Goal: Transaction & Acquisition: Obtain resource

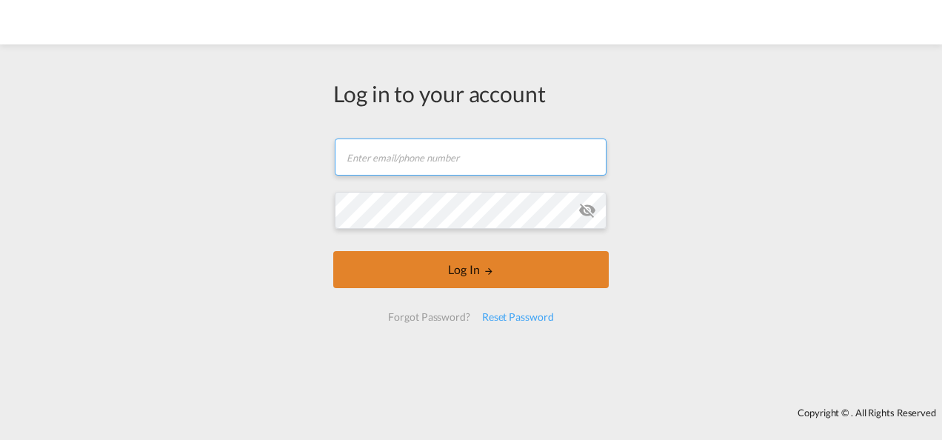
type input "[PERSON_NAME][EMAIL_ADDRESS][PERSON_NAME][DOMAIN_NAME]"
click at [467, 261] on button "Log In" at bounding box center [471, 269] width 276 height 37
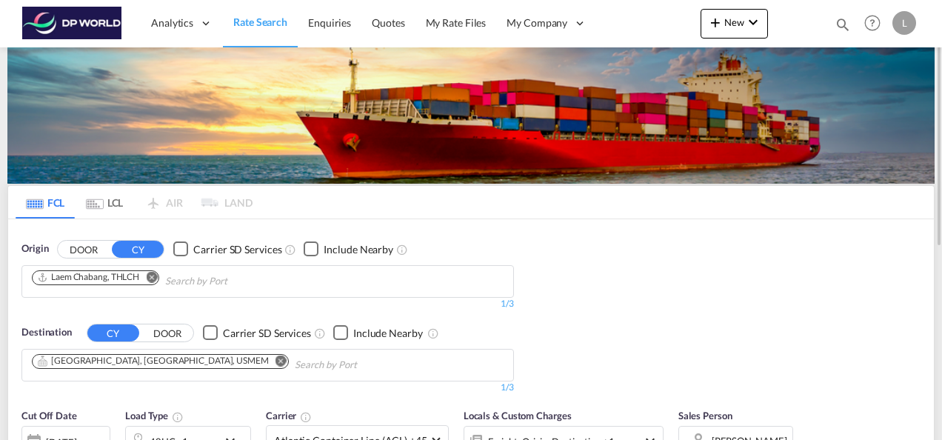
click at [150, 275] on md-icon "Remove" at bounding box center [151, 276] width 11 height 11
click at [276, 363] on md-icon "Remove" at bounding box center [281, 360] width 11 height 11
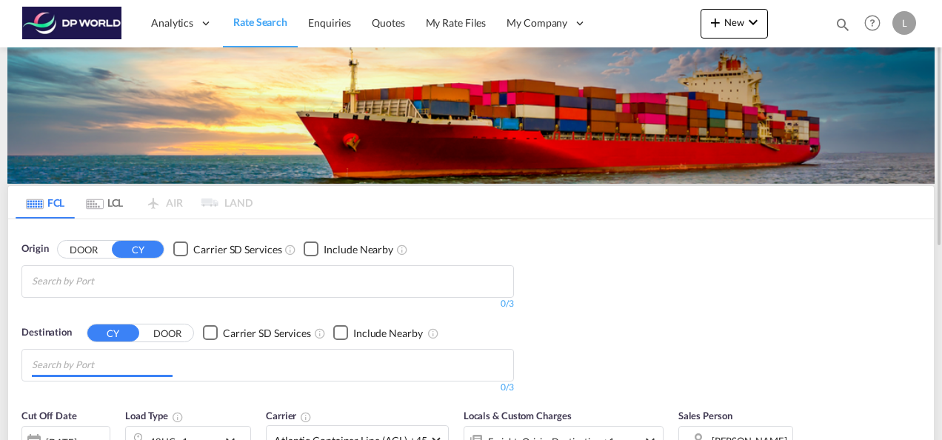
click at [138, 363] on input "Chips input." at bounding box center [102, 365] width 141 height 24
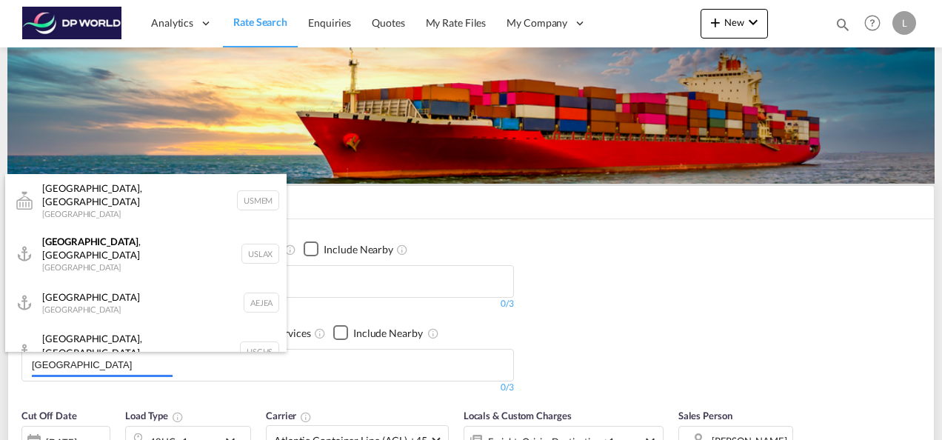
type input "[GEOGRAPHIC_DATA]"
click at [72, 241] on div at bounding box center [471, 220] width 942 height 440
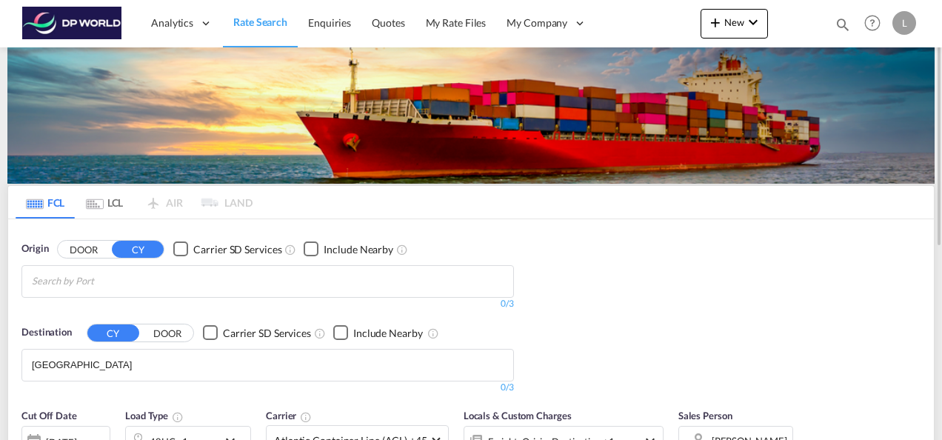
click at [170, 358] on body "Analytics Dashboard Rate Search Enquiries Quotes My Rate Files My Company" at bounding box center [471, 220] width 942 height 440
click at [150, 368] on input "[GEOGRAPHIC_DATA]" at bounding box center [102, 365] width 141 height 24
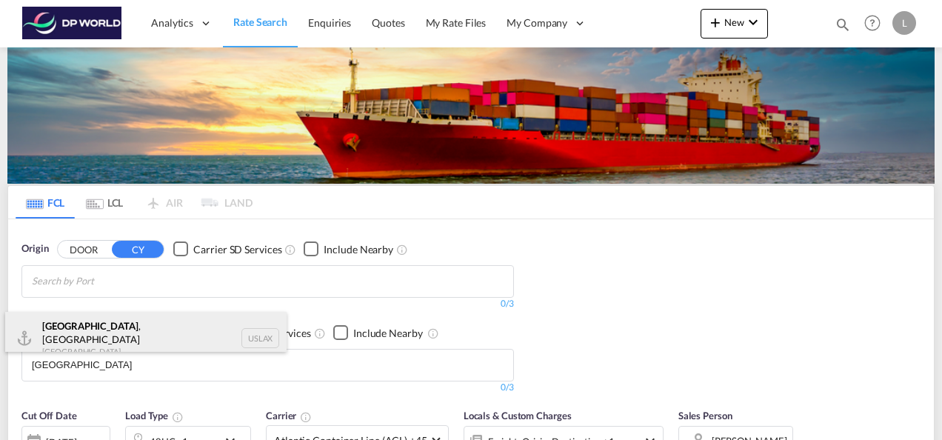
click at [95, 323] on div "[GEOGRAPHIC_DATA] , [GEOGRAPHIC_DATA] [GEOGRAPHIC_DATA] USLAX" at bounding box center [145, 338] width 281 height 53
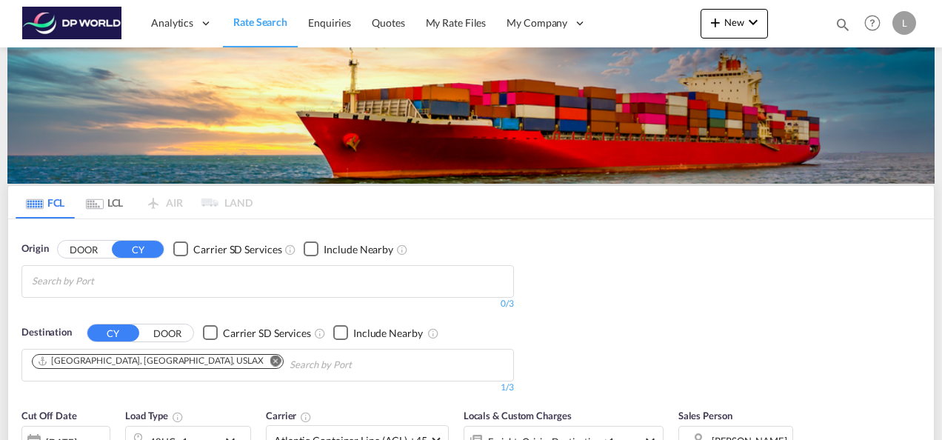
click at [122, 274] on body "Analytics Dashboard Rate Search Enquiries Quotes My Rate Files My Company" at bounding box center [471, 220] width 942 height 440
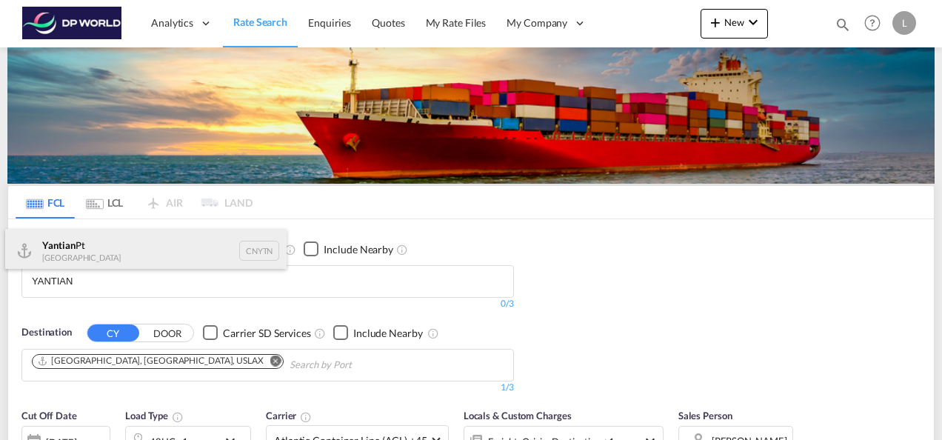
type input "YANTIAN"
click at [83, 249] on div "Yantian Pt China CNYTN" at bounding box center [145, 251] width 281 height 44
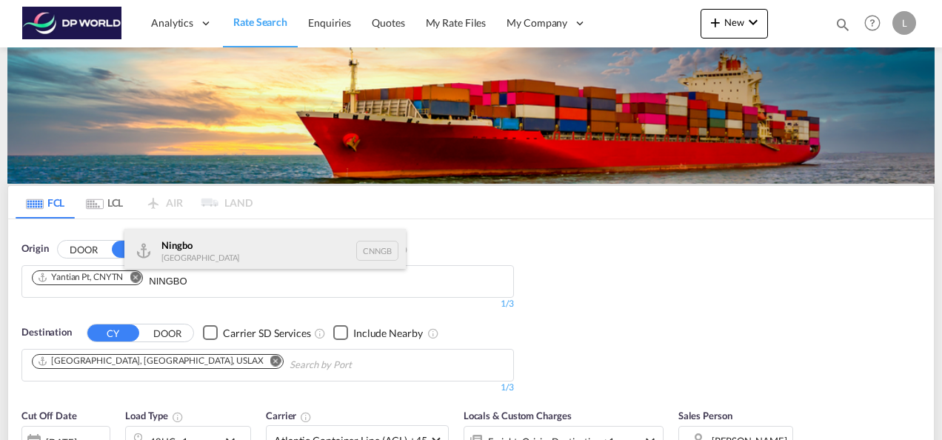
type input "NINGBO"
click at [184, 246] on div "Ningbo China CNNGB" at bounding box center [264, 251] width 281 height 44
click at [184, 246] on div "Checkbox No Ink" at bounding box center [180, 248] width 15 height 15
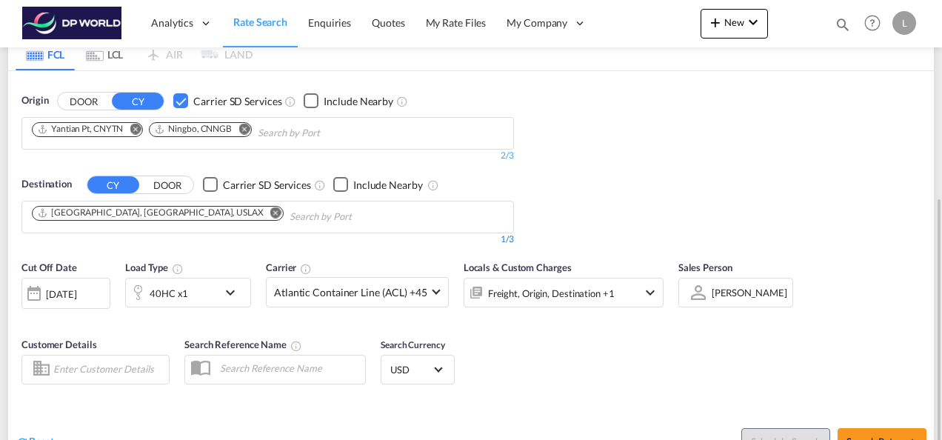
scroll to position [222, 0]
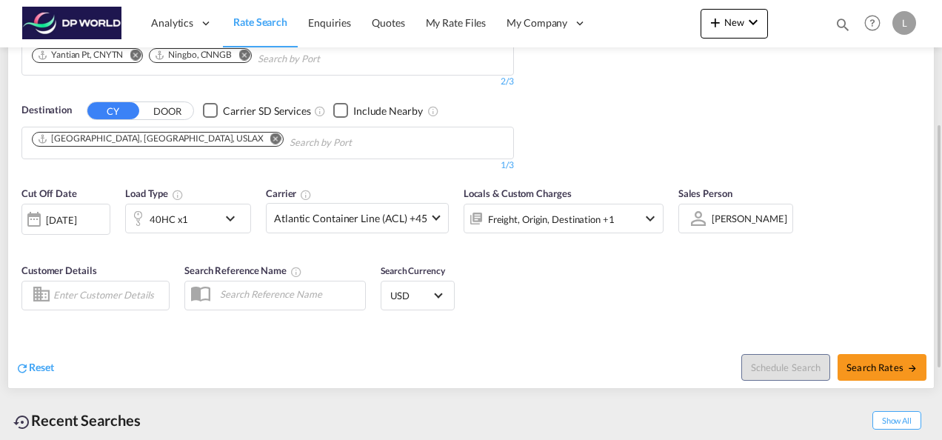
click at [693, 218] on div at bounding box center [699, 218] width 24 height 26
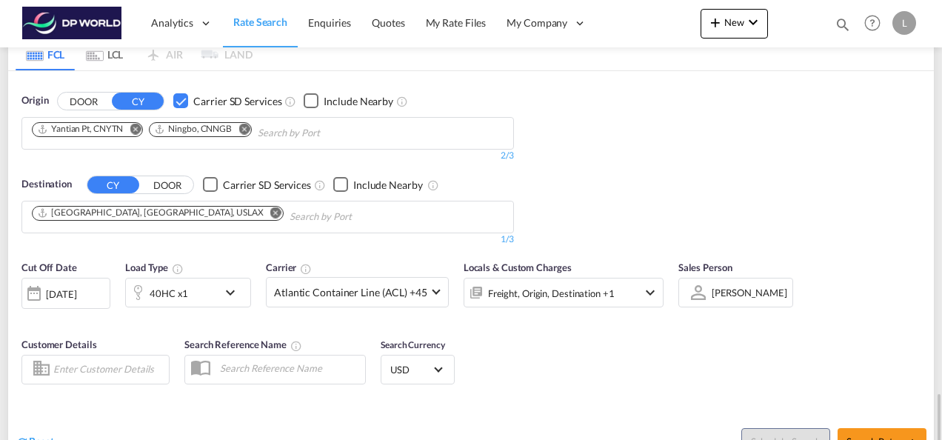
scroll to position [347, 0]
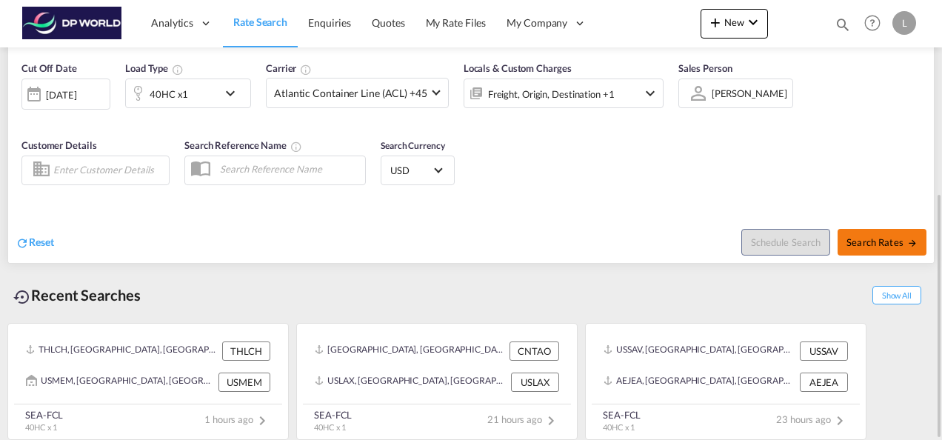
click at [865, 241] on span "Search Rates" at bounding box center [882, 242] width 71 height 12
type input "CNYTN,CNNGB to USLAX / [DATE]"
